Goal: Find specific page/section: Find specific page/section

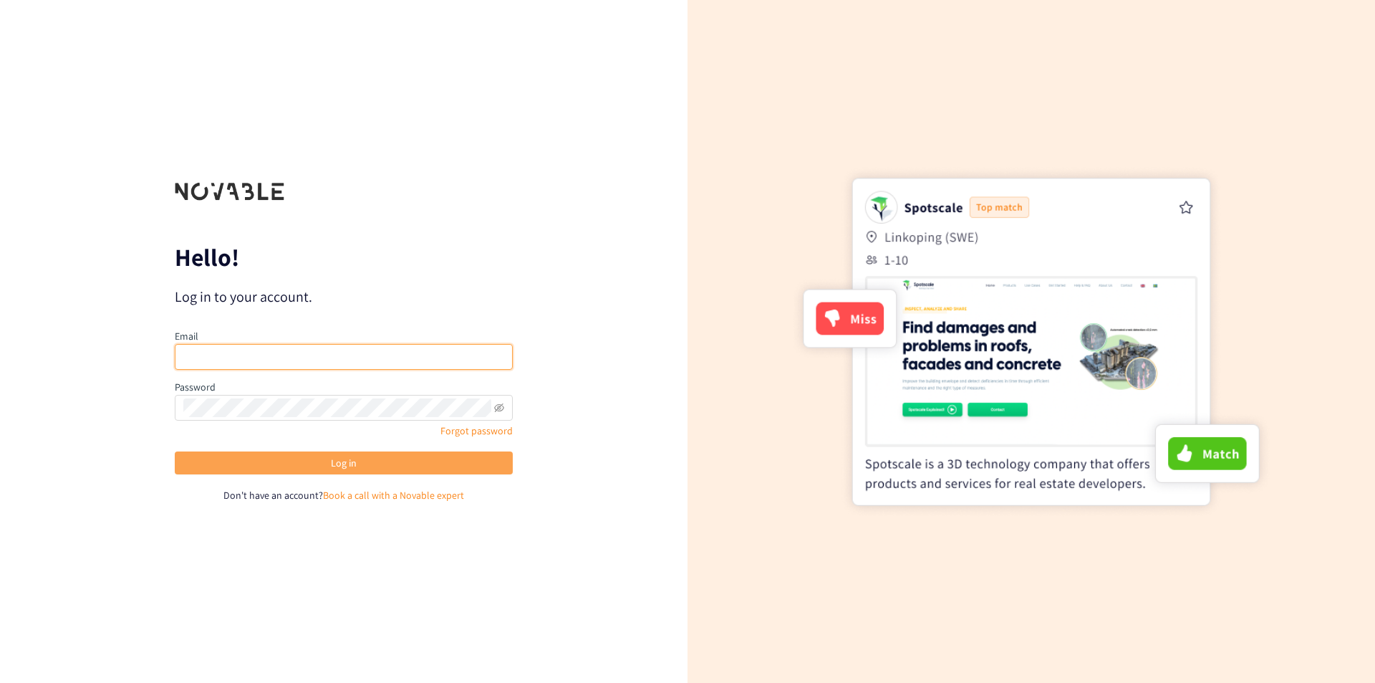
type input "[EMAIL_ADDRESS][DOMAIN_NAME]"
click at [337, 453] on button "Log in" at bounding box center [344, 462] width 338 height 23
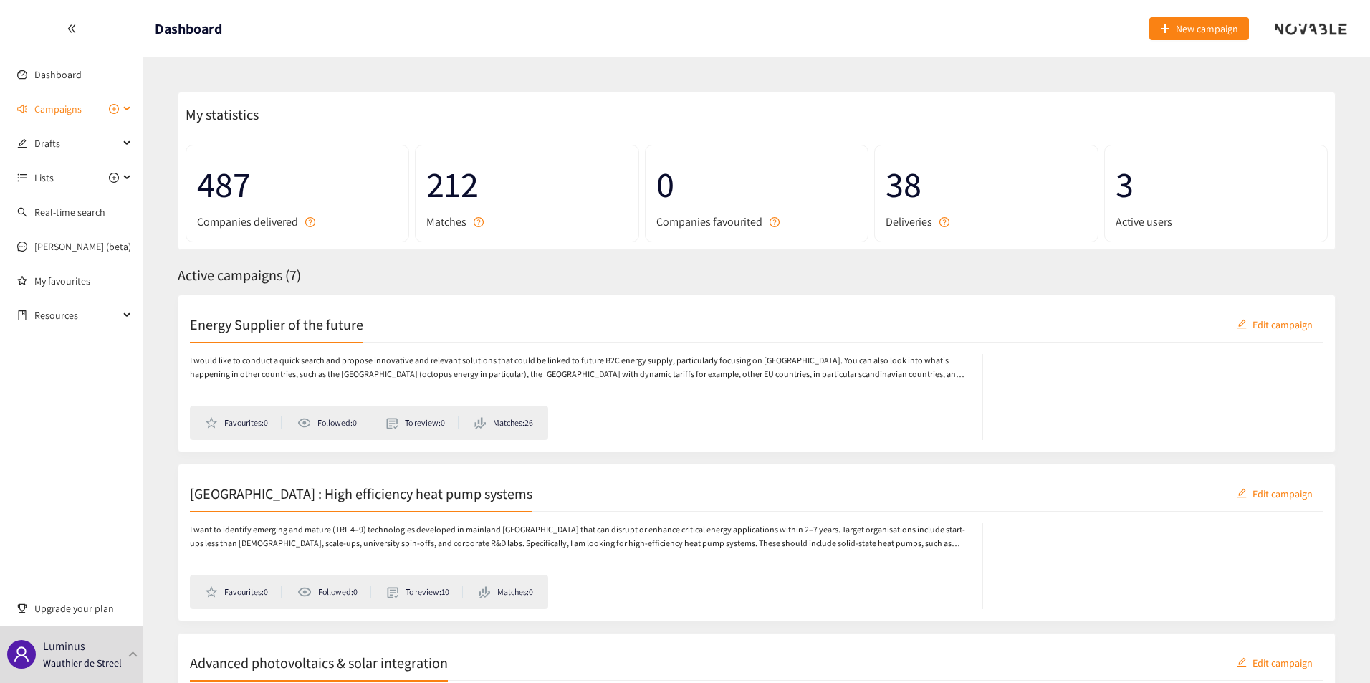
click at [81, 107] on span "Campaigns" at bounding box center [76, 109] width 85 height 29
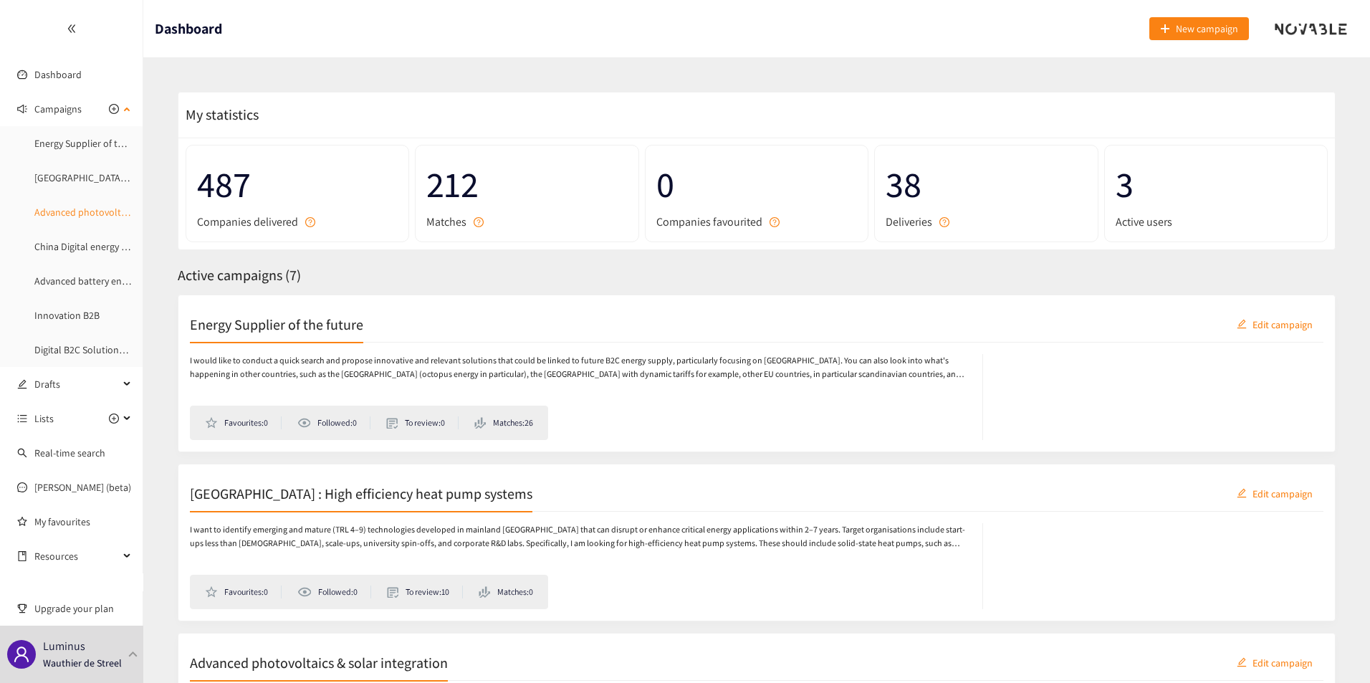
click at [72, 218] on link "Advanced photovoltaics & solar integration" at bounding box center [125, 212] width 183 height 13
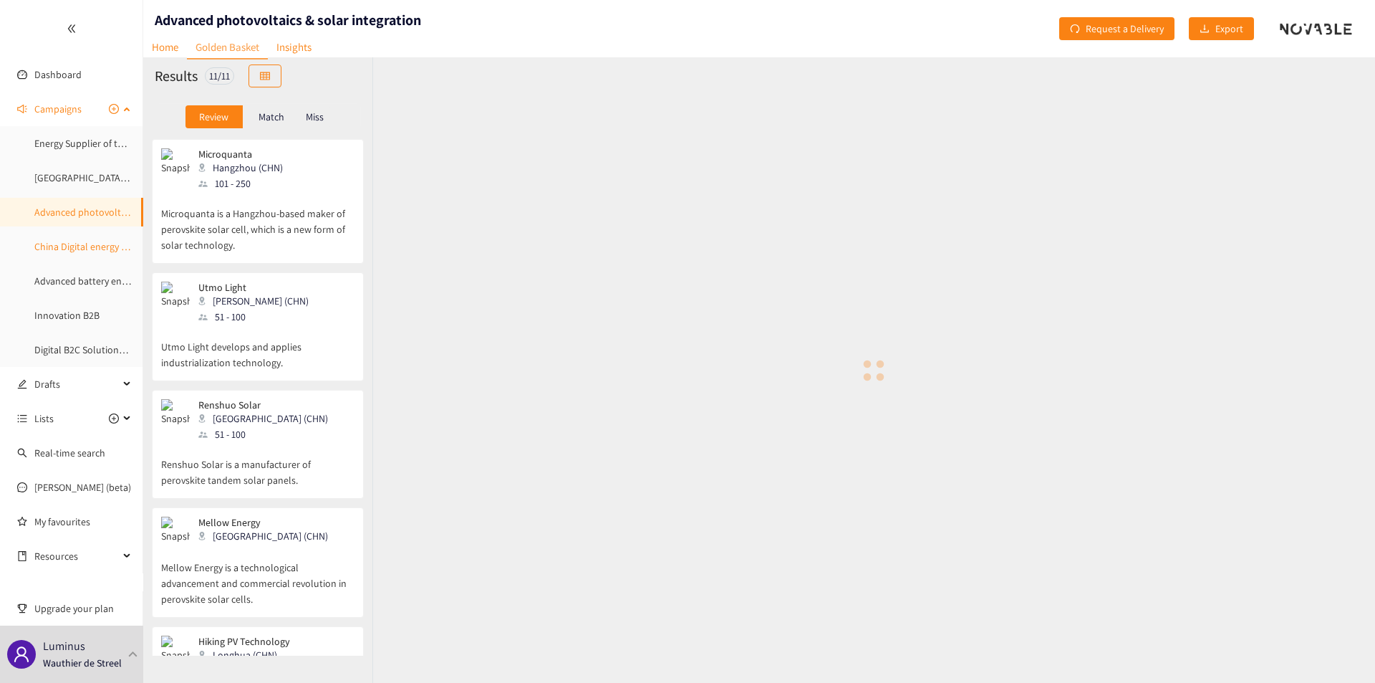
click at [80, 245] on link "China Digital energy management & grid services" at bounding box center [137, 246] width 206 height 13
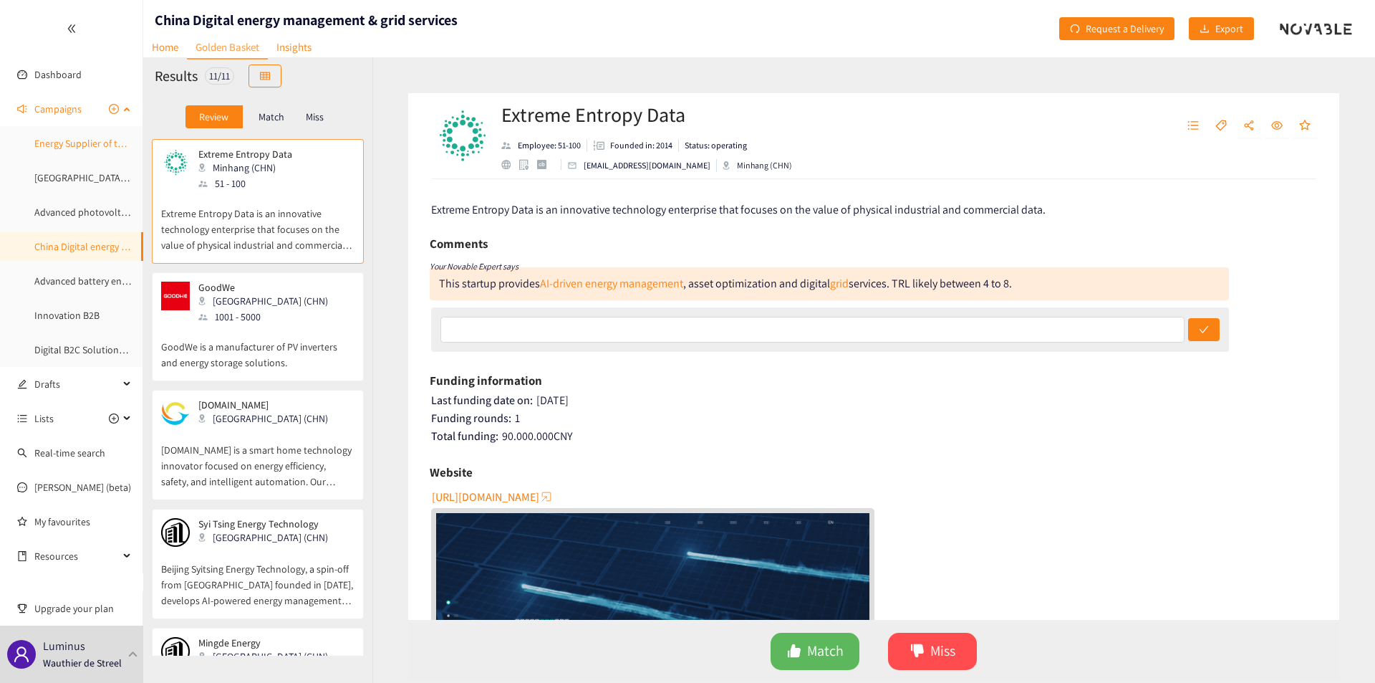
click at [54, 150] on link "Energy Supplier of the future" at bounding box center [95, 143] width 122 height 13
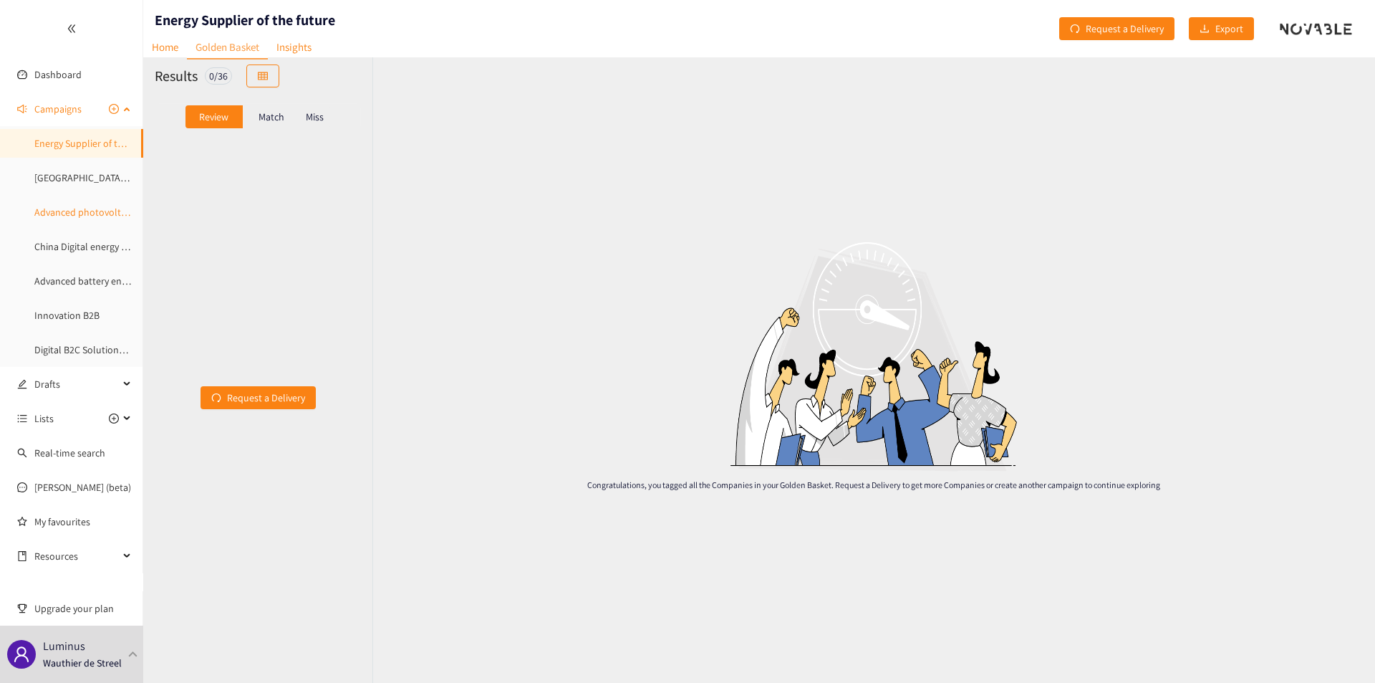
click at [75, 206] on link "Advanced photovoltaics & solar integration" at bounding box center [125, 212] width 183 height 13
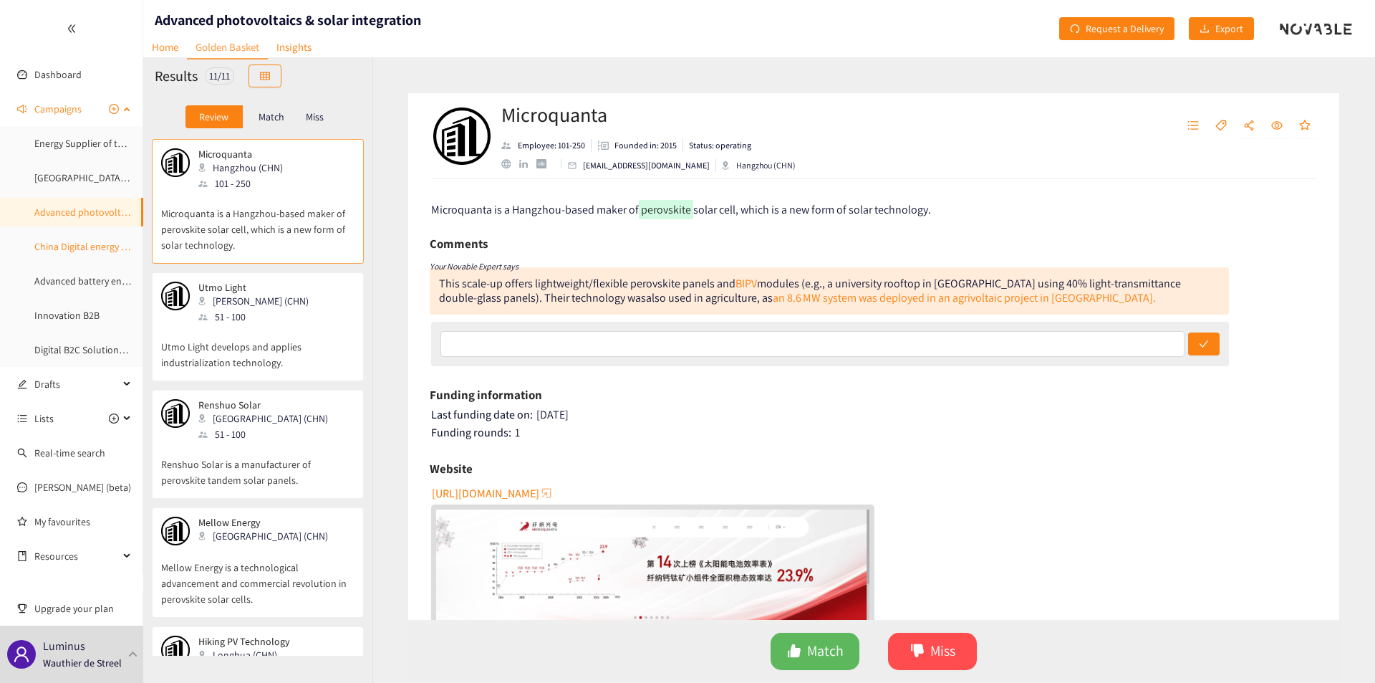
click at [85, 242] on link "China Digital energy management & grid services" at bounding box center [137, 246] width 206 height 13
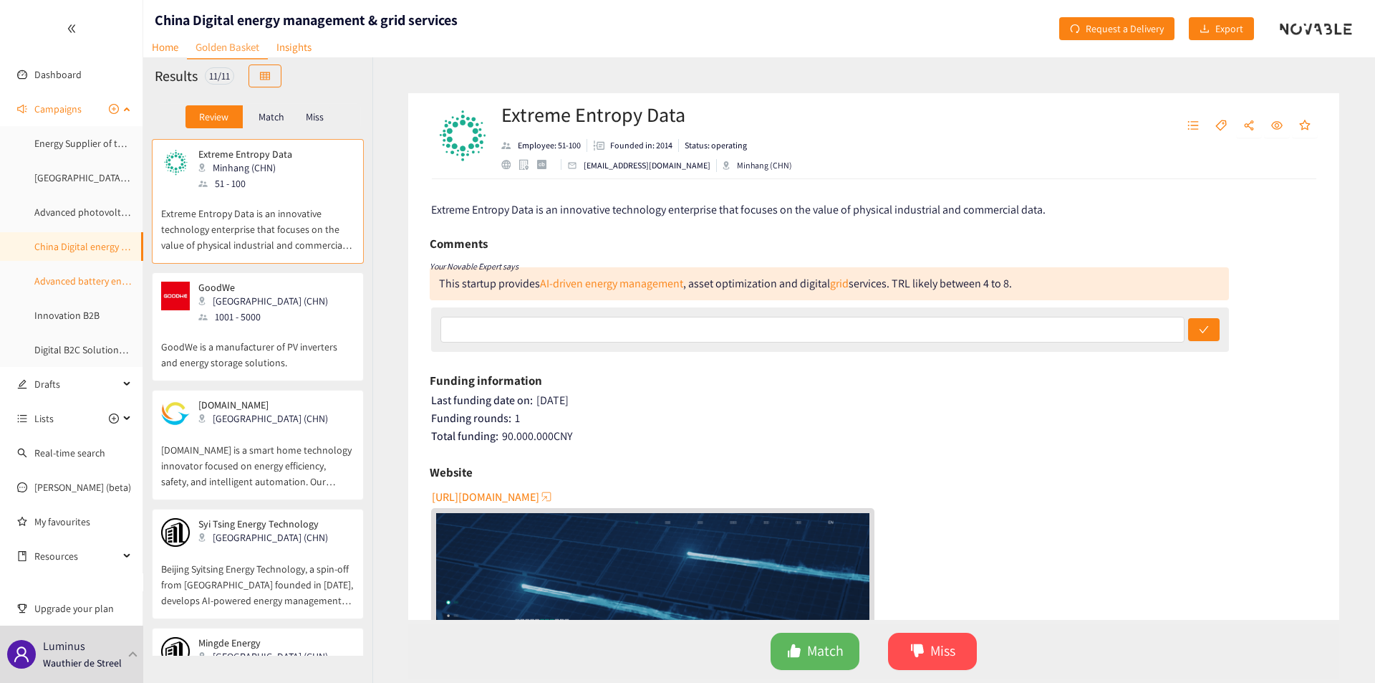
click at [85, 287] on link "Advanced battery energy storage" at bounding box center [104, 280] width 140 height 13
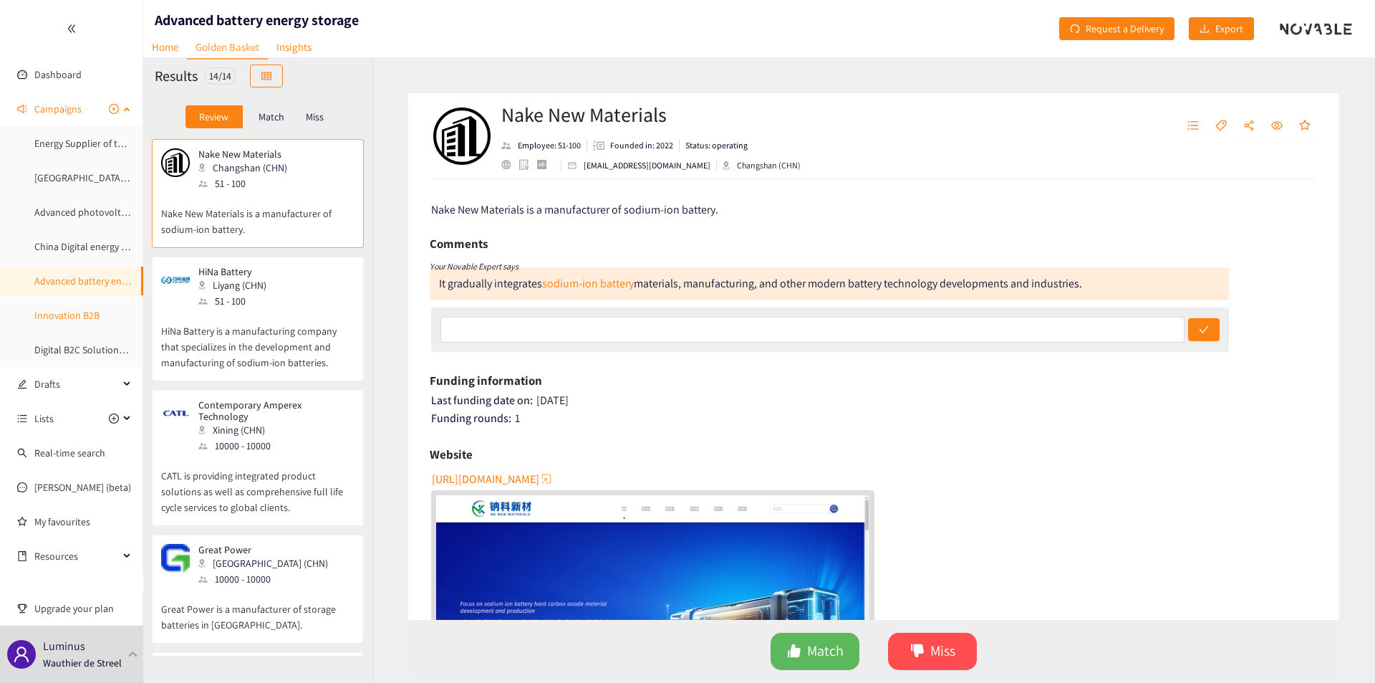
click at [75, 313] on link "Innovation B2B" at bounding box center [66, 315] width 65 height 13
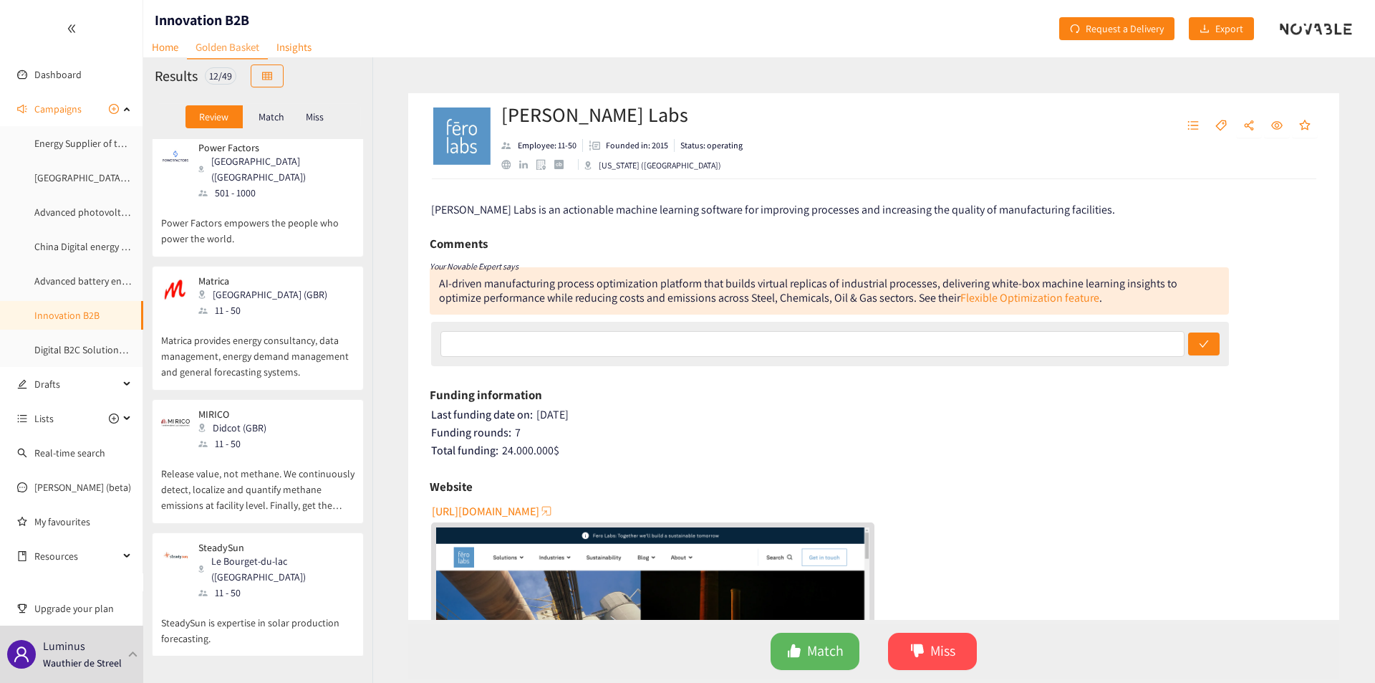
scroll to position [973, 0]
